Goal: Task Accomplishment & Management: Use online tool/utility

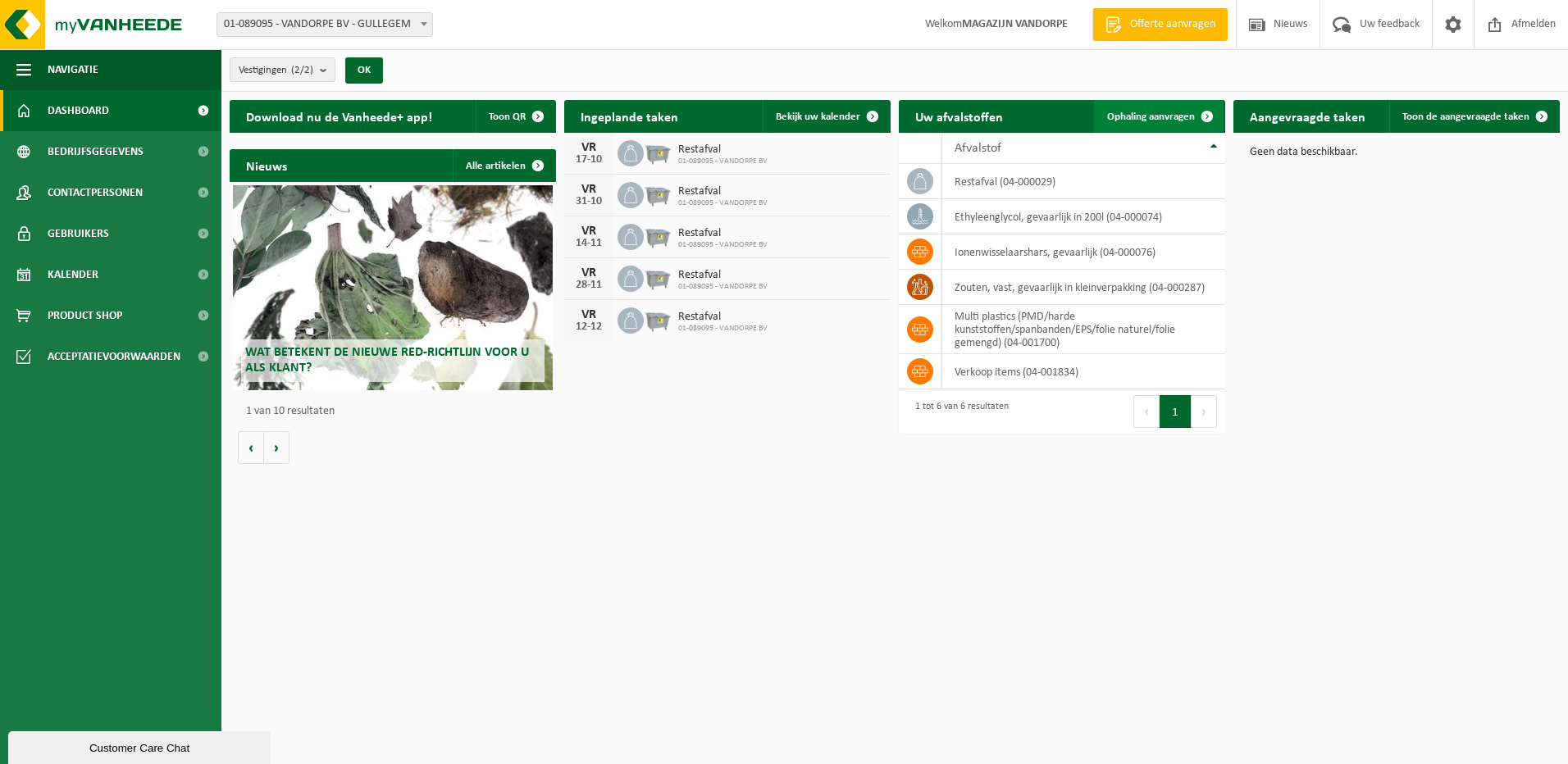
click at [1150, 121] on span "Ophaling aanvragen" at bounding box center [1150, 116] width 88 height 10
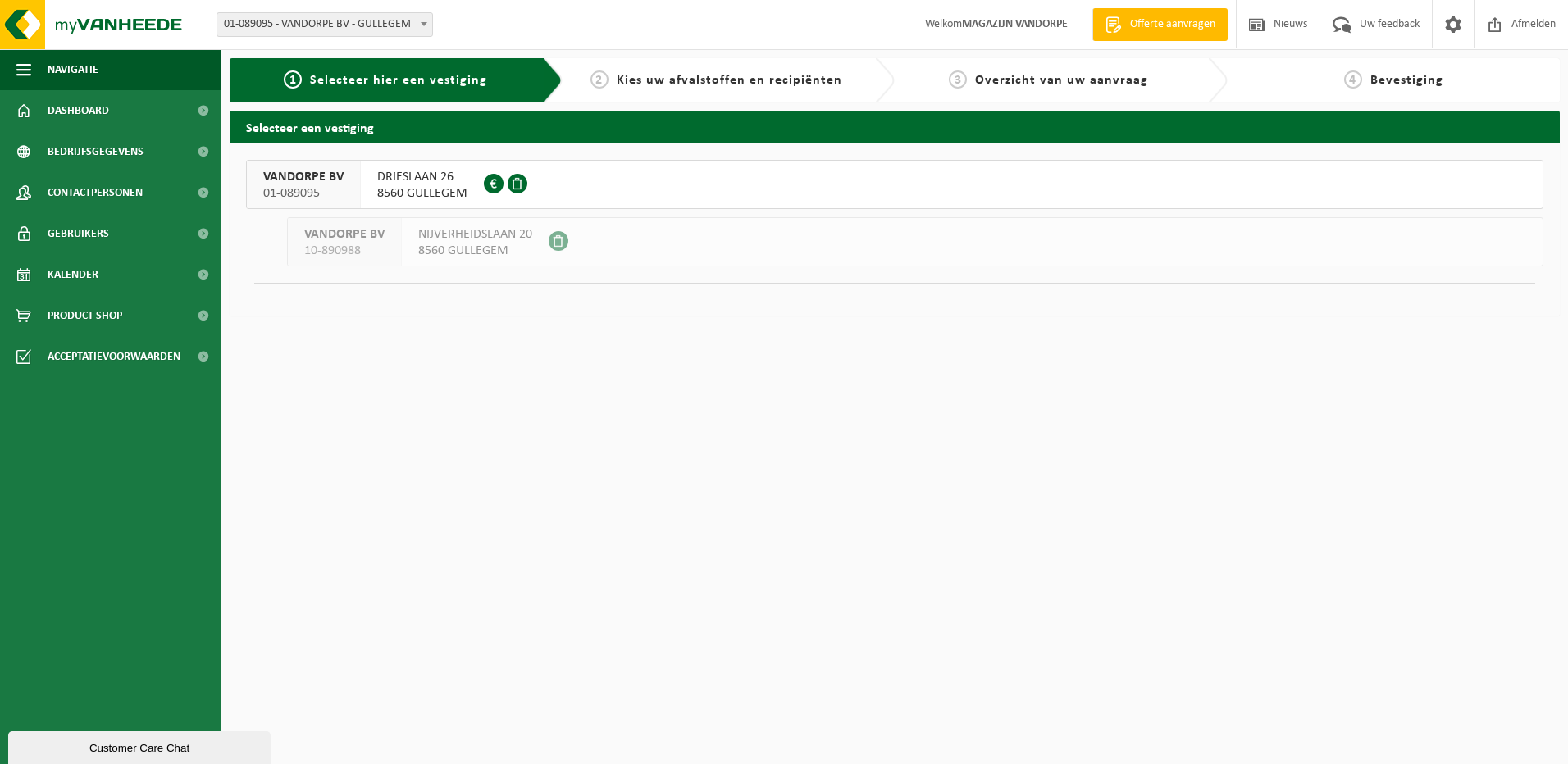
click at [318, 190] on span "01-089095" at bounding box center [303, 193] width 81 height 16
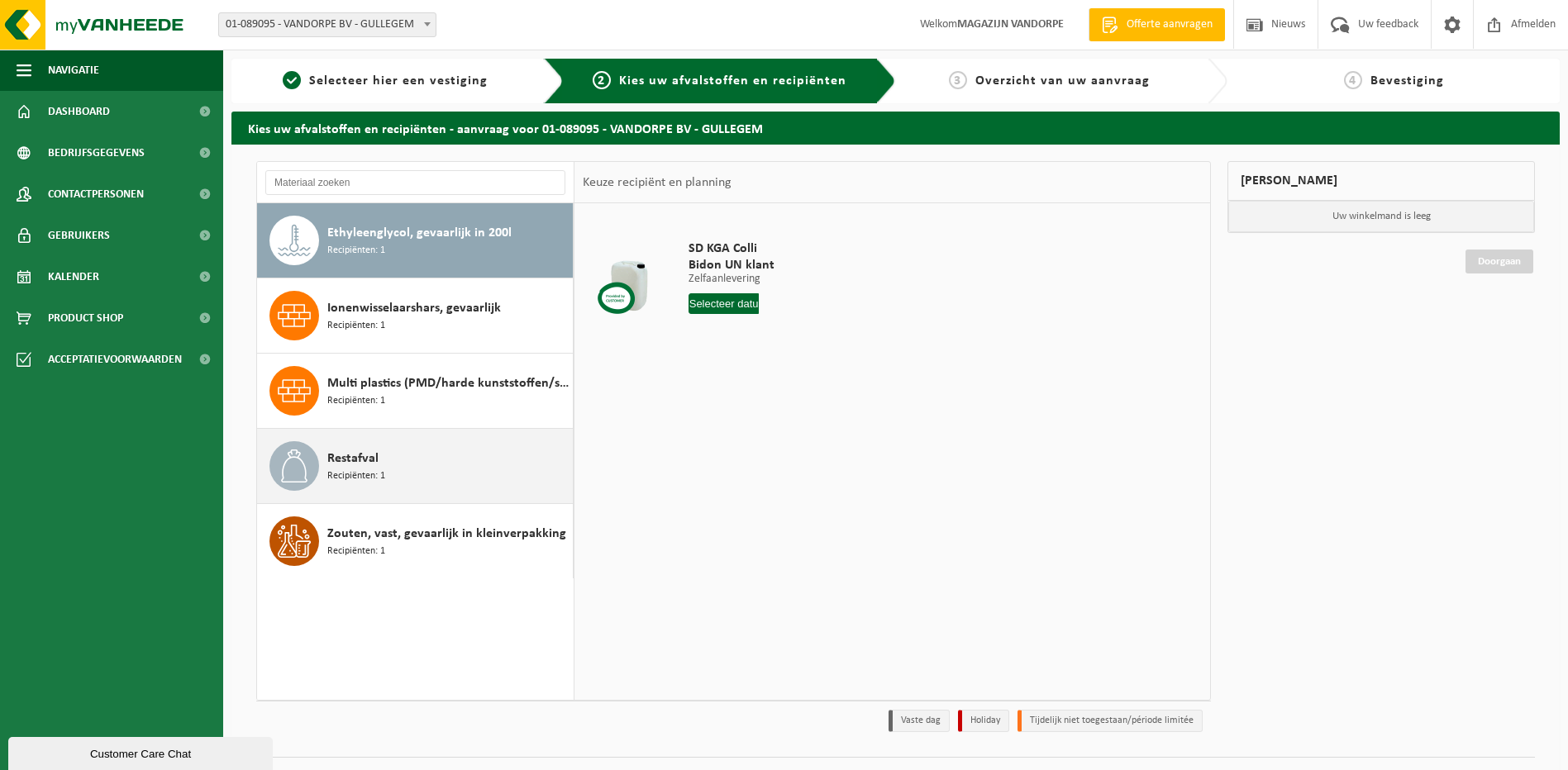
click at [380, 475] on span "Recipiënten: 1" at bounding box center [356, 477] width 58 height 16
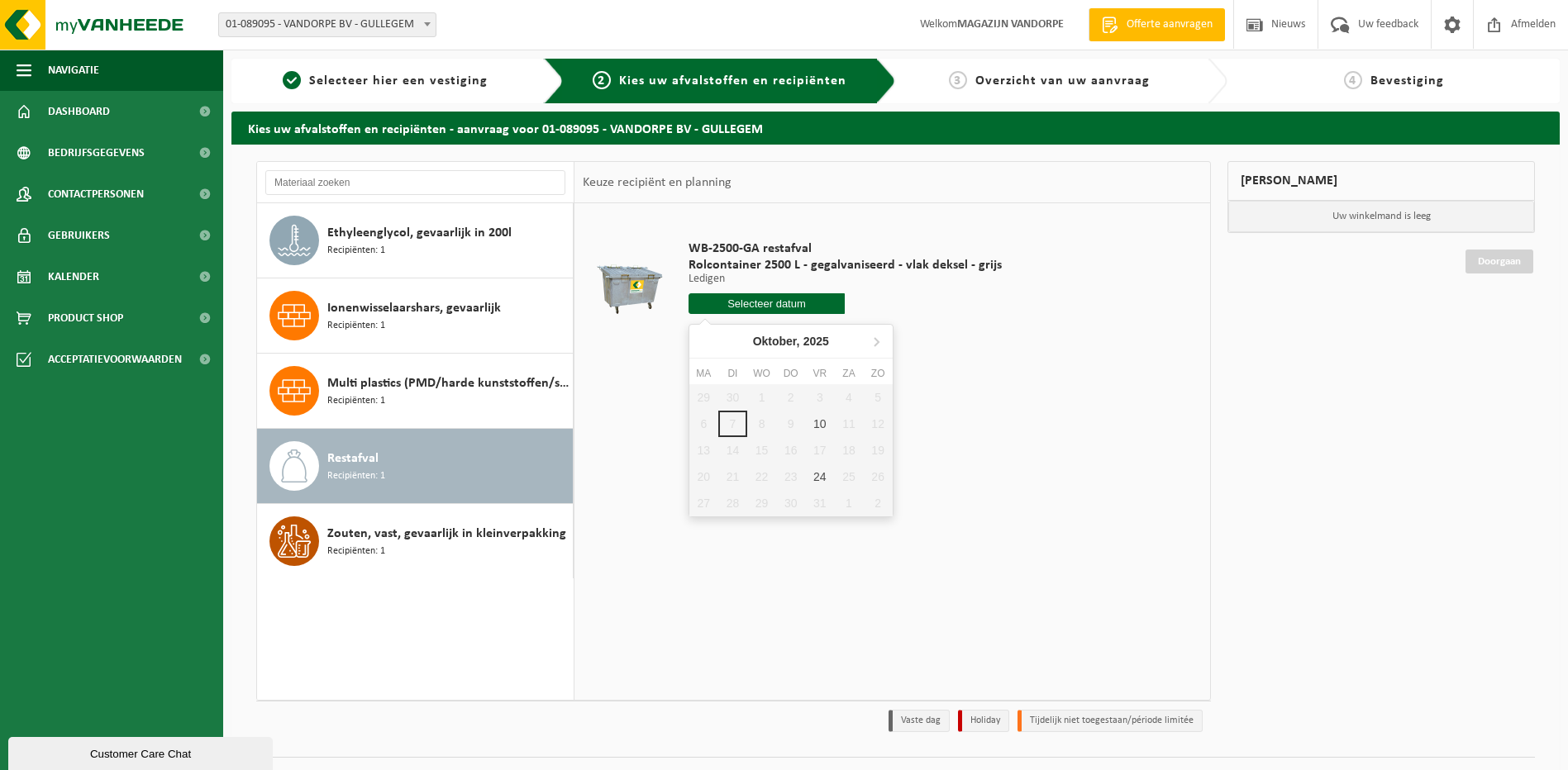
click at [793, 300] on input "text" at bounding box center [766, 304] width 157 height 21
click at [822, 427] on div "10" at bounding box center [819, 424] width 29 height 26
type input "Van 2025-10-10"
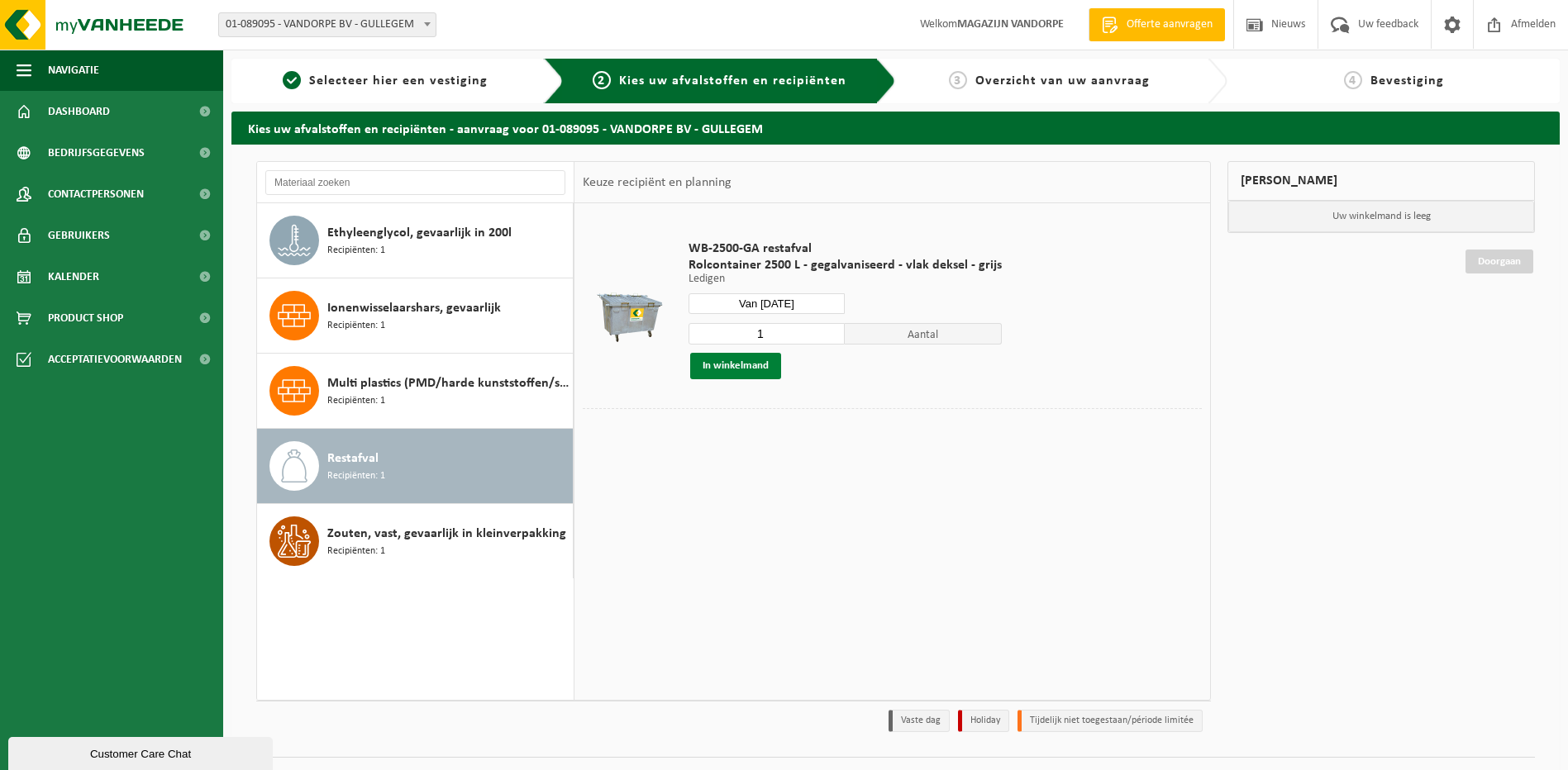
click at [750, 368] on button "In winkelmand" at bounding box center [736, 366] width 91 height 26
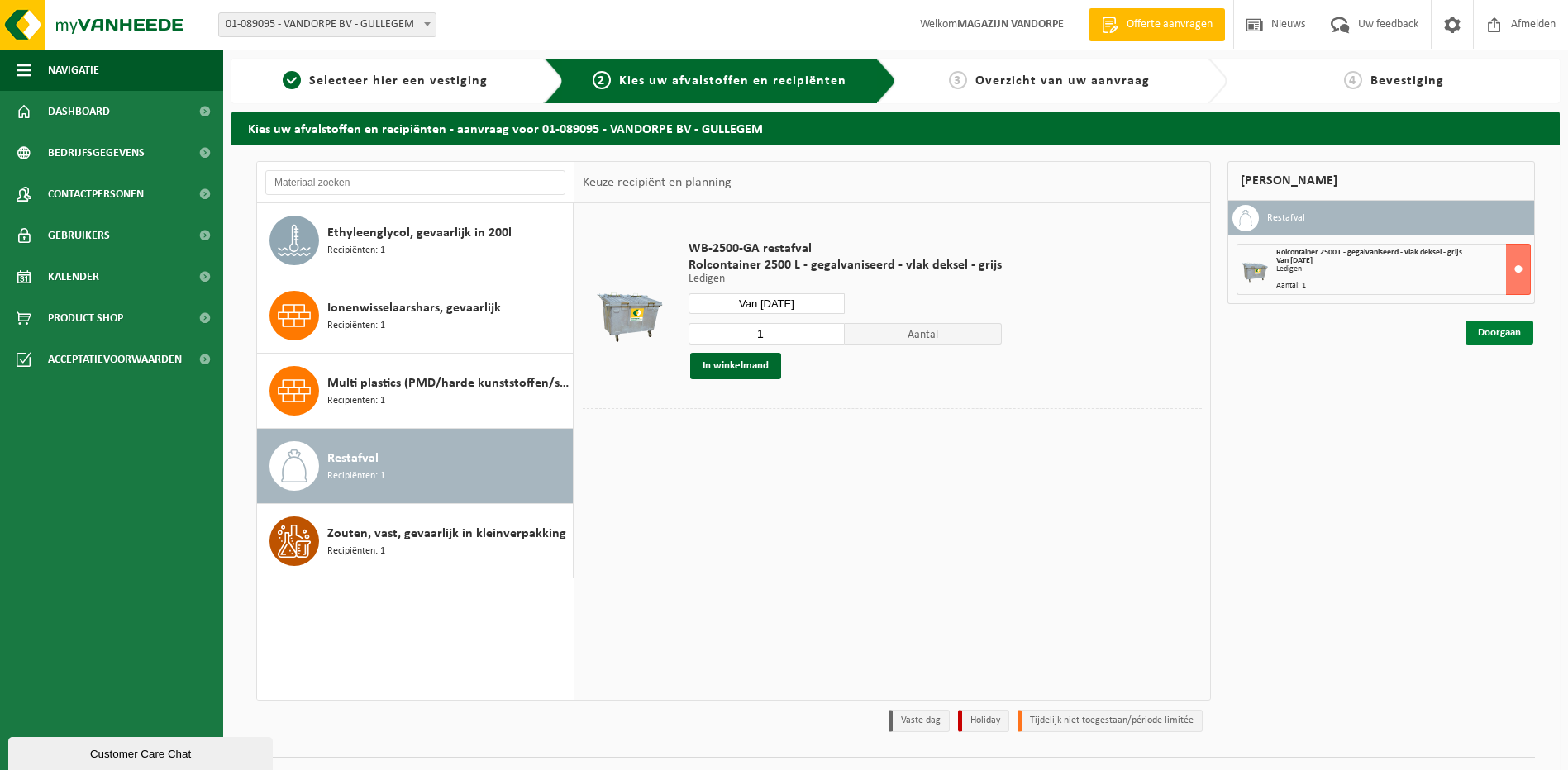
click at [1499, 334] on link "Doorgaan" at bounding box center [1499, 332] width 67 height 24
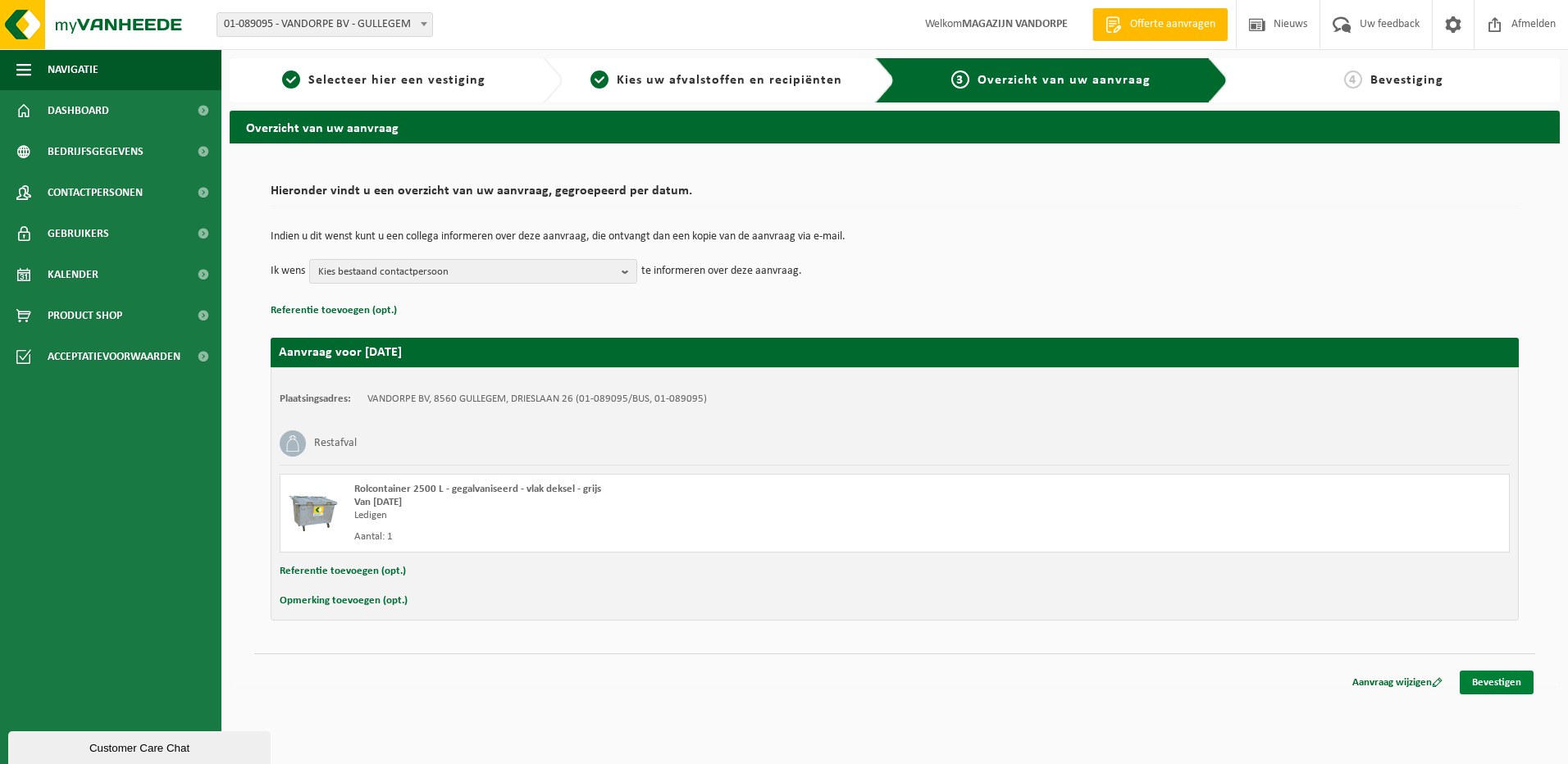
click at [1505, 688] on link "Bevestigen" at bounding box center [1496, 682] width 74 height 23
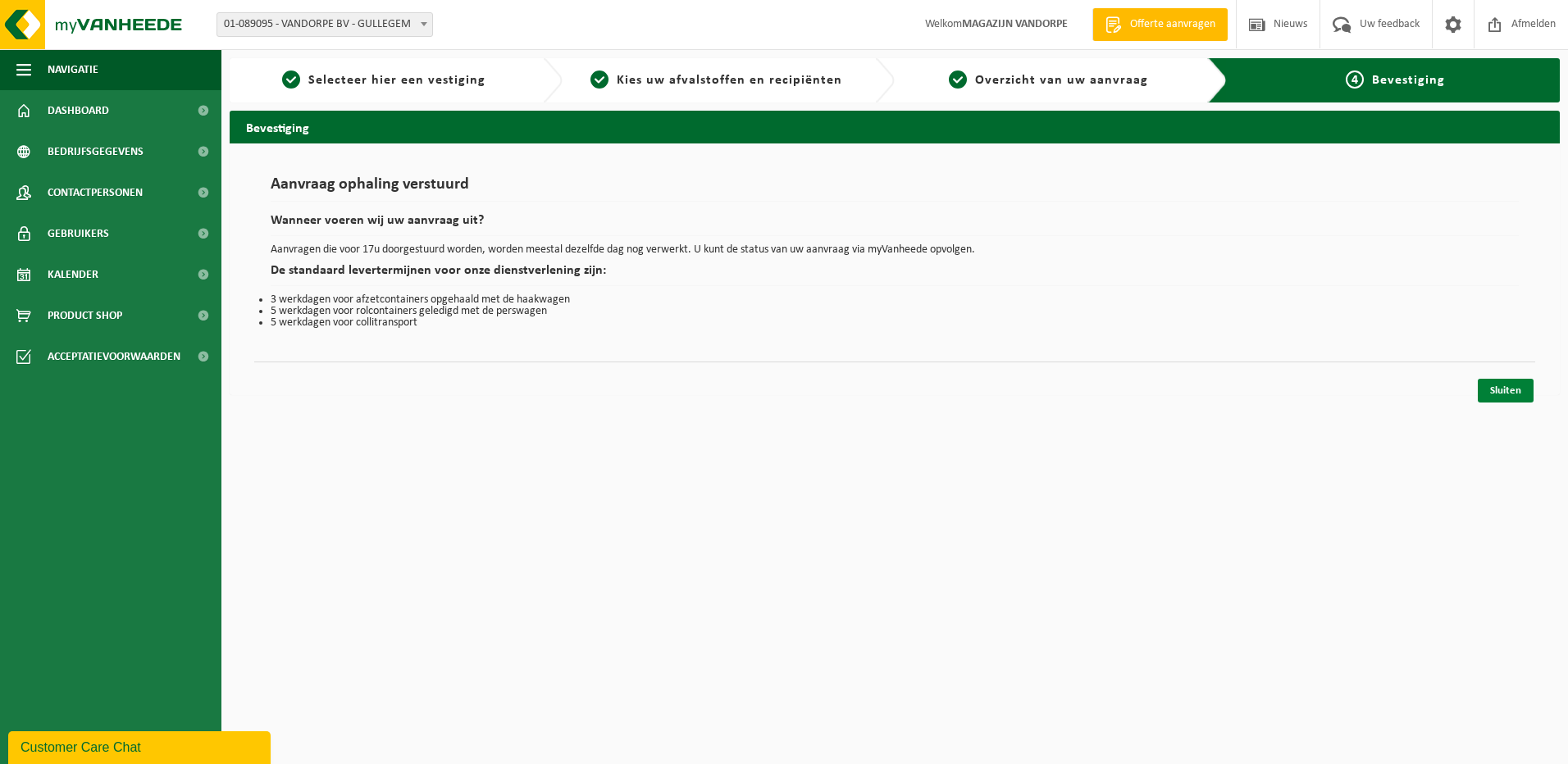
click at [1493, 386] on link "Sluiten" at bounding box center [1505, 390] width 56 height 23
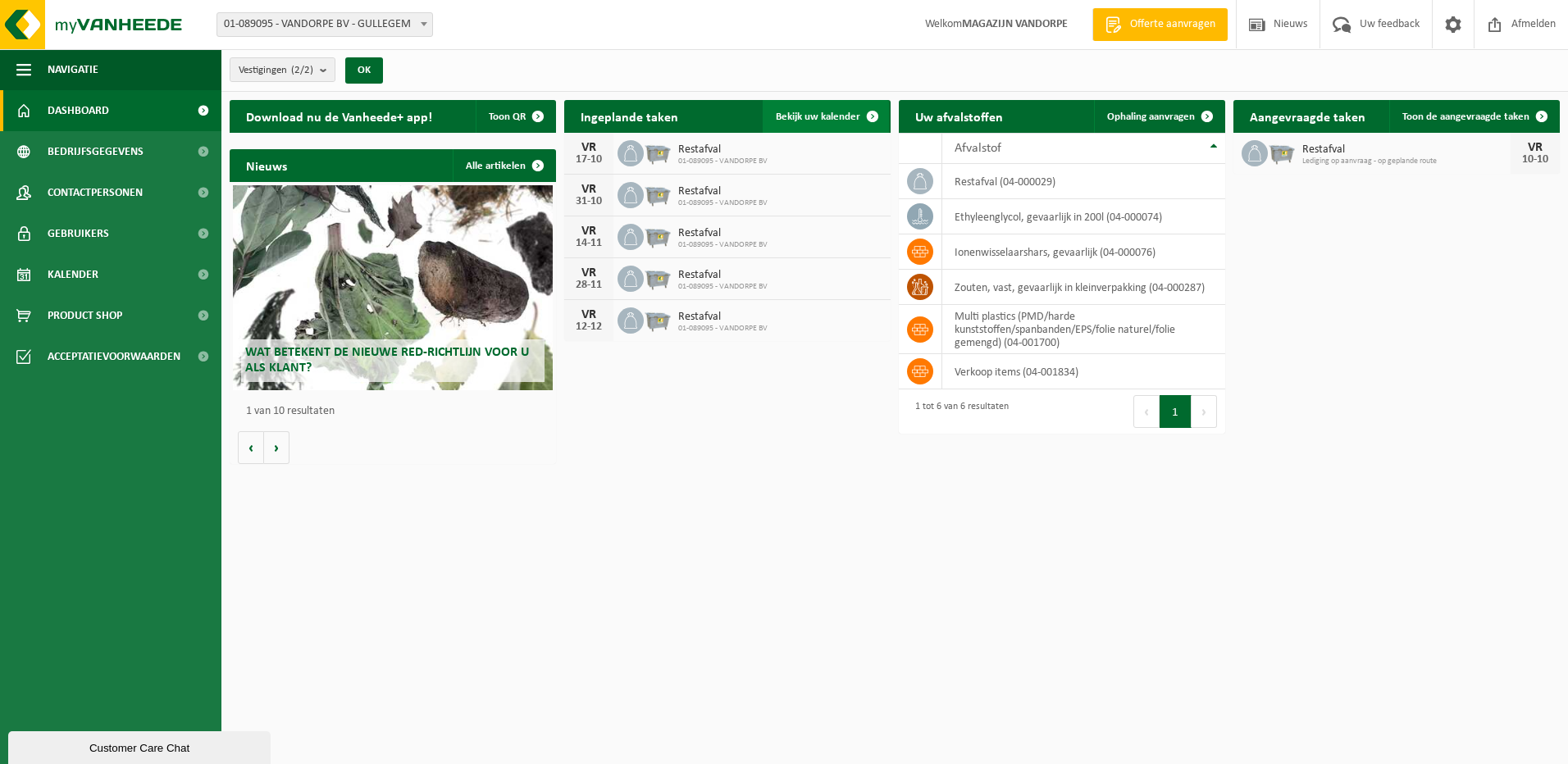
click at [827, 112] on span "Bekijk uw kalender" at bounding box center [818, 116] width 84 height 10
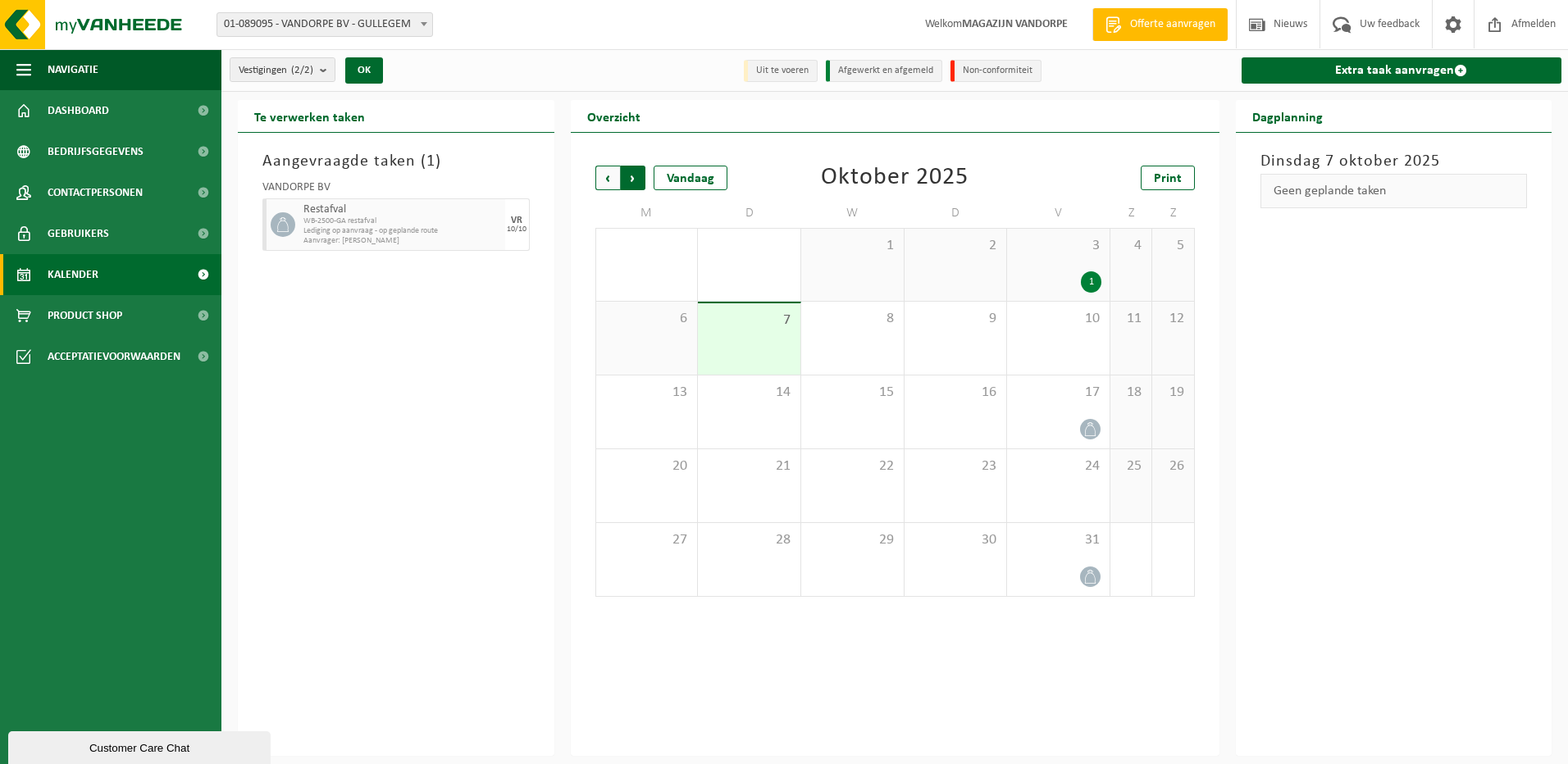
click at [605, 178] on span "Vorige" at bounding box center [608, 178] width 24 height 24
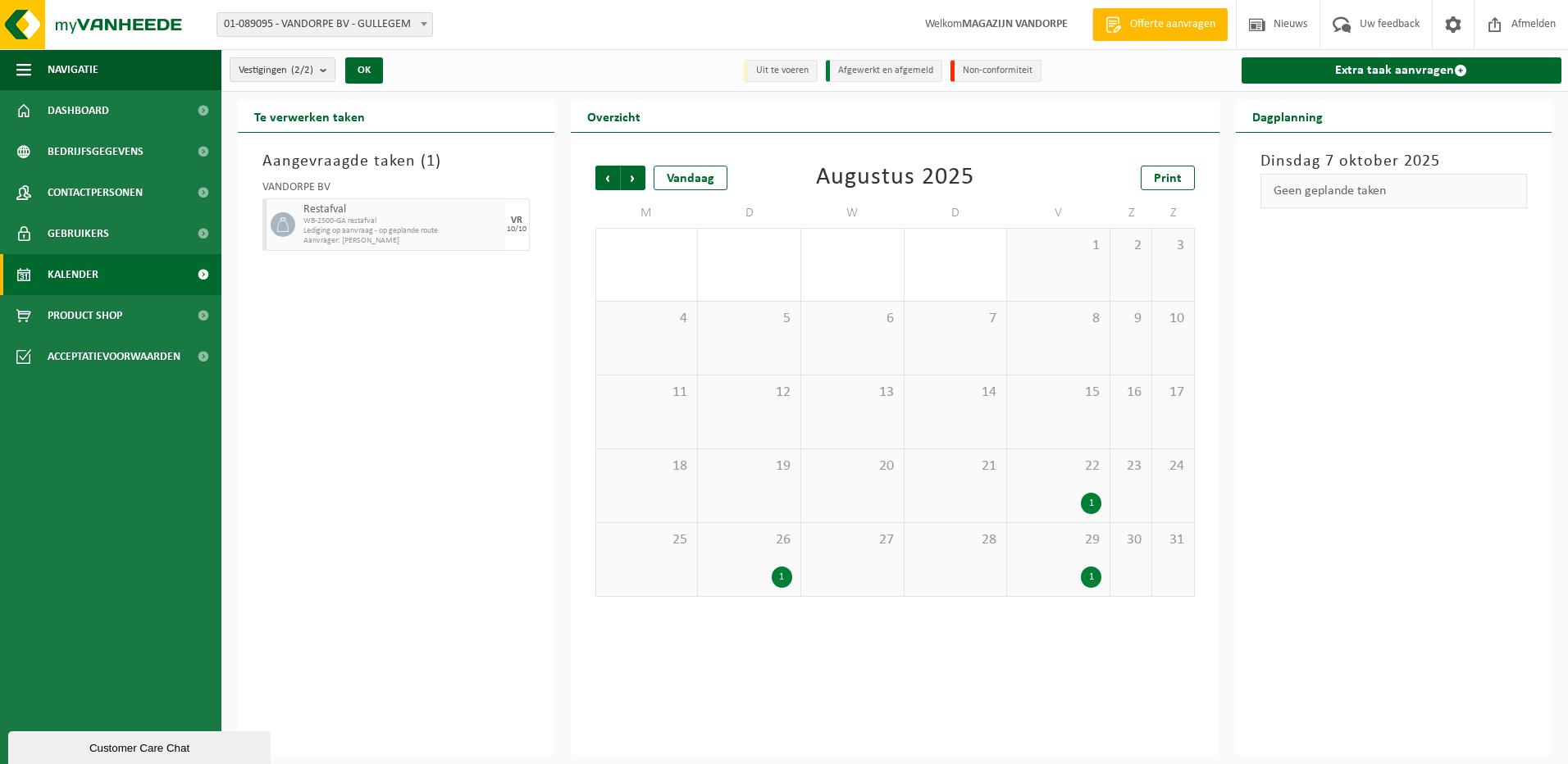
click at [605, 178] on span "Vorige" at bounding box center [608, 178] width 24 height 24
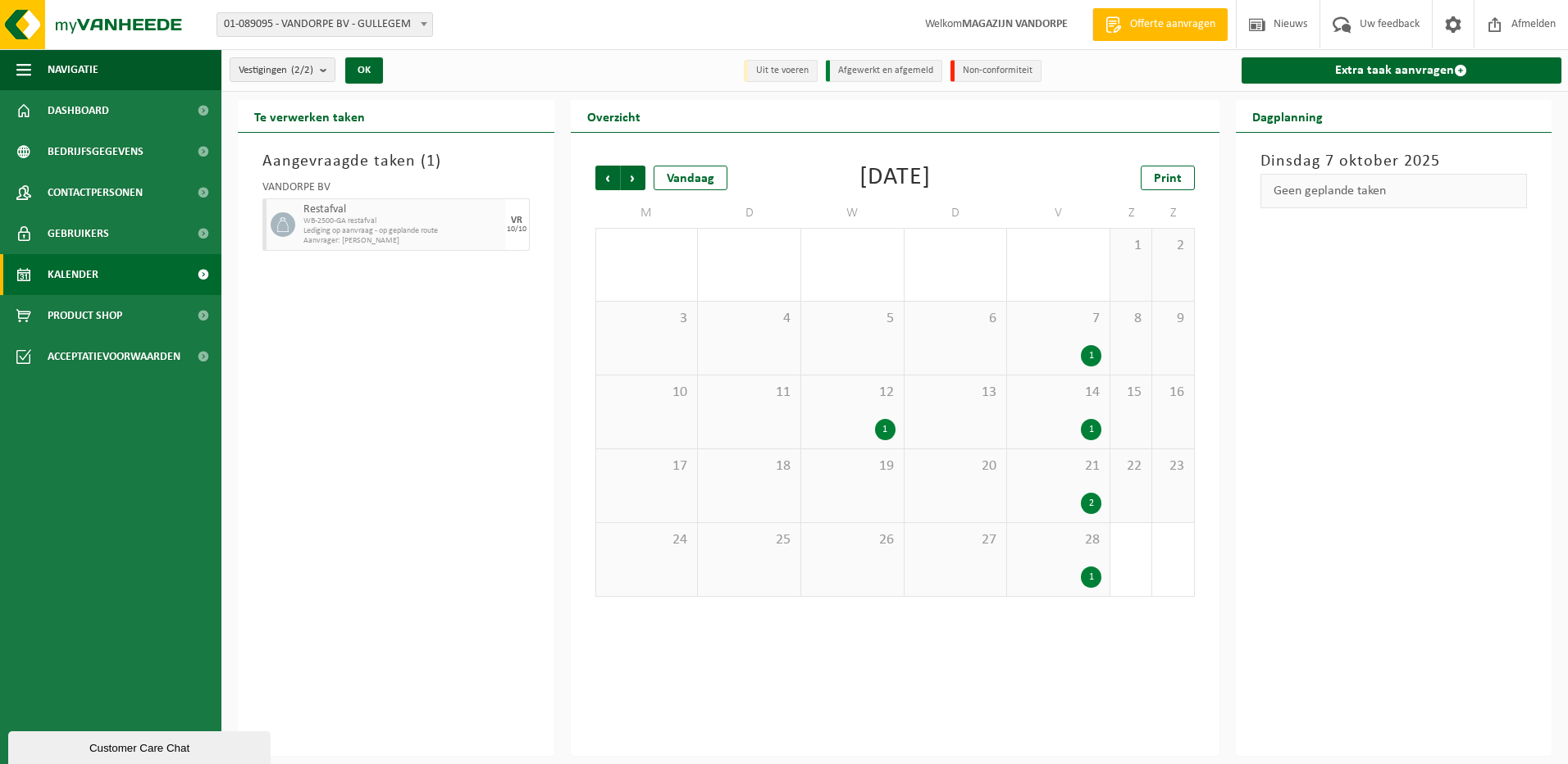
click at [605, 178] on span "Vorige" at bounding box center [608, 178] width 24 height 24
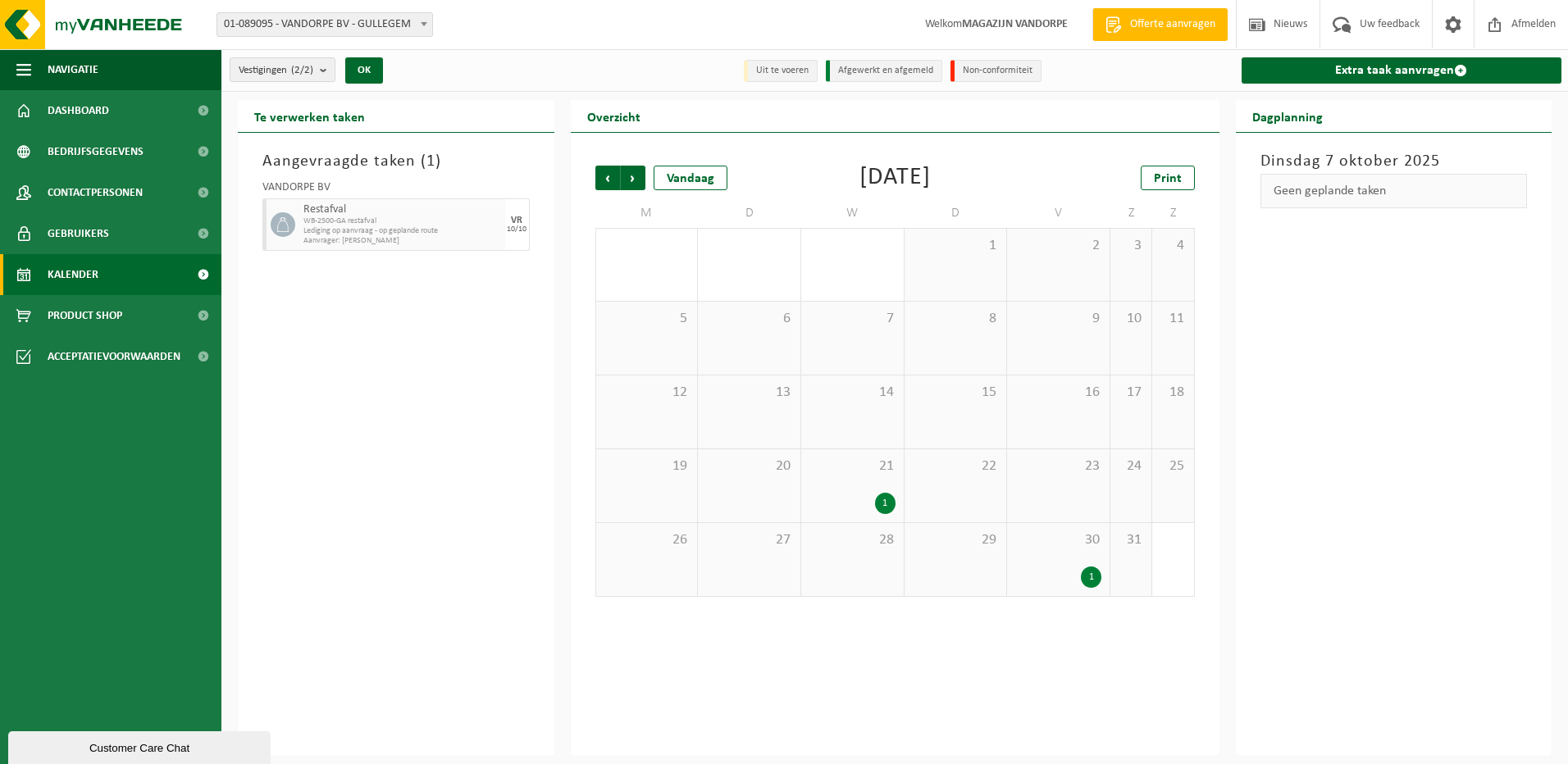
click at [605, 178] on span "Vorige" at bounding box center [608, 178] width 24 height 24
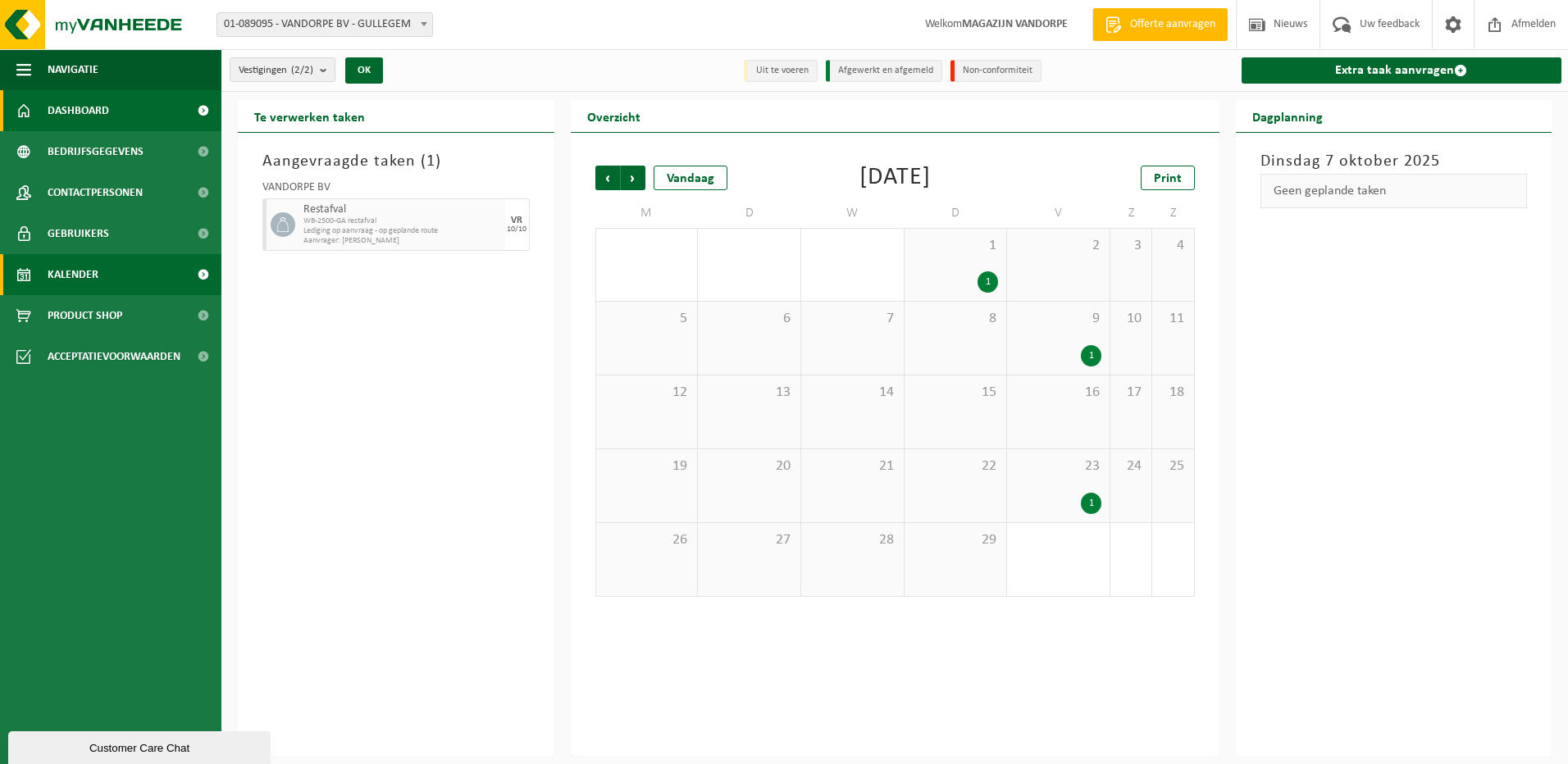
click at [196, 109] on span at bounding box center [203, 110] width 37 height 41
